Goal: Task Accomplishment & Management: Manage account settings

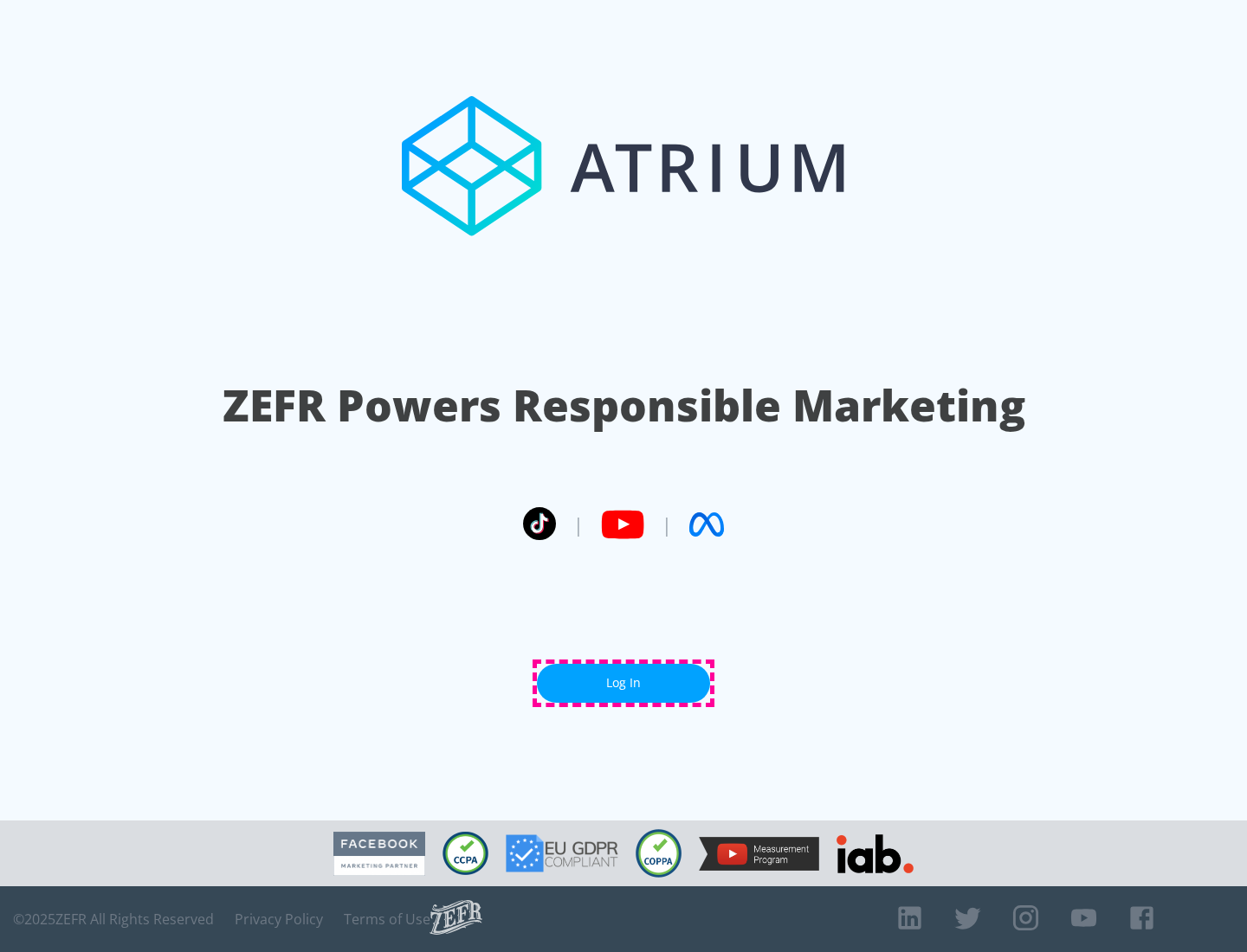
click at [624, 683] on link "Log In" at bounding box center [623, 683] width 174 height 39
